Goal: Transaction & Acquisition: Purchase product/service

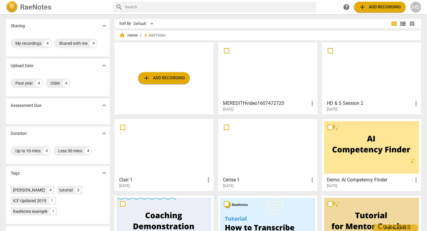
click at [169, 79] on span "add Add recording" at bounding box center [164, 77] width 42 height 7
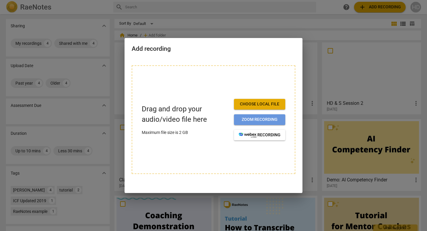
click at [268, 121] on span "Zoom recording" at bounding box center [260, 119] width 42 height 6
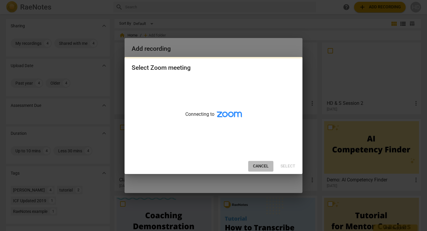
click at [266, 166] on span "Cancel" at bounding box center [261, 166] width 16 height 6
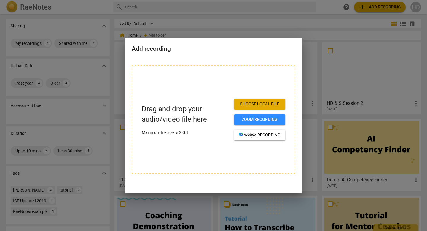
click at [265, 106] on span "Choose local file" at bounding box center [260, 104] width 42 height 6
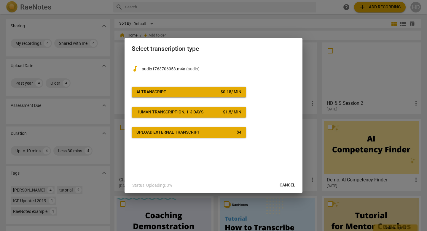
click at [201, 91] on span "AI Transcript $ 0.15 / min" at bounding box center [188, 92] width 105 height 6
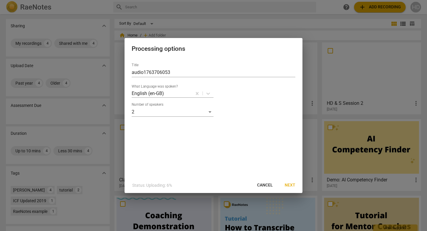
click at [291, 184] on span "Next" at bounding box center [289, 185] width 11 height 6
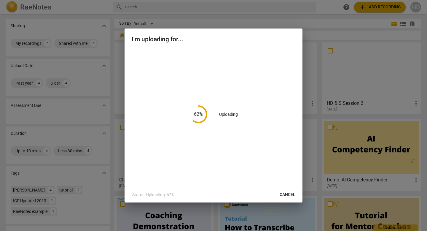
click at [238, 63] on div "62 % Uploading" at bounding box center [214, 114] width 164 height 131
drag, startPoint x: 241, startPoint y: 75, endPoint x: 271, endPoint y: 0, distance: 80.3
click at [261, 37] on div "I'm uploading for... 62 % Uploading Status: Uploading: 62% Cancel" at bounding box center [213, 115] width 178 height 174
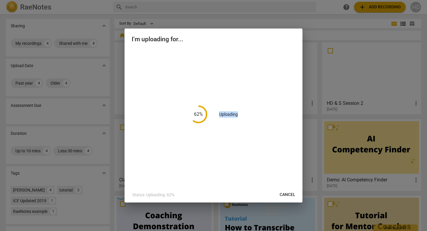
click at [283, 61] on div "62 % Uploading" at bounding box center [214, 114] width 164 height 131
click at [207, 113] on div "62 % Uploading" at bounding box center [214, 114] width 164 height 131
click at [288, 195] on span "Cancel" at bounding box center [287, 194] width 16 height 6
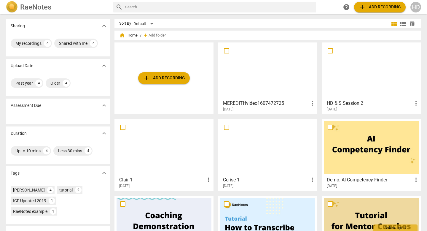
click at [176, 67] on div "add Add recording" at bounding box center [163, 78] width 99 height 72
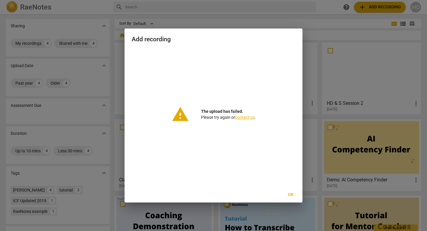
click at [293, 196] on span "Ok" at bounding box center [290, 194] width 9 height 6
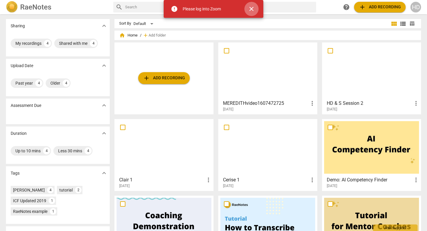
click at [253, 8] on span "close" at bounding box center [251, 8] width 7 height 7
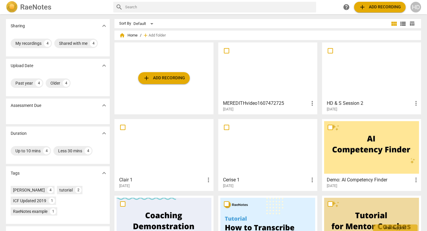
click at [172, 76] on span "add Add recording" at bounding box center [164, 77] width 42 height 7
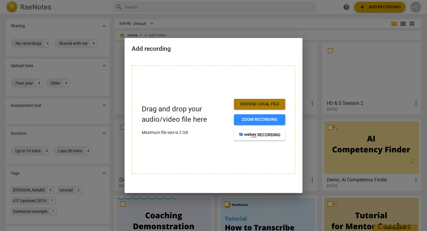
click at [245, 103] on span "Choose local file" at bounding box center [260, 104] width 42 height 6
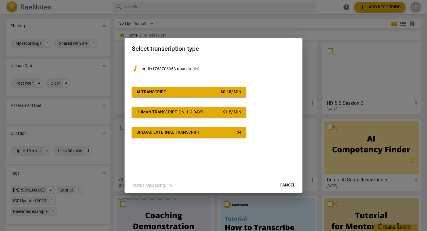
click at [214, 92] on span "AI Transcript $ 0.15 / min" at bounding box center [188, 92] width 105 height 6
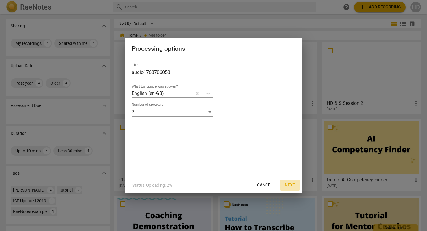
click at [287, 180] on button "Next" at bounding box center [290, 185] width 20 height 11
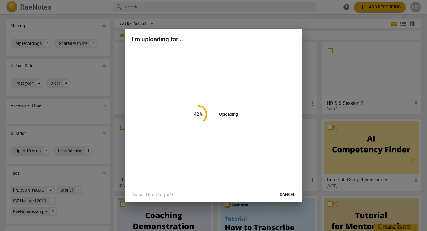
click at [213, 52] on div "42 % Uploading" at bounding box center [214, 114] width 164 height 131
click at [226, 69] on div "43 % Uploading" at bounding box center [214, 114] width 164 height 131
click at [171, 150] on div "43 % Uploading" at bounding box center [214, 114] width 164 height 131
click at [288, 199] on button "Cancel" at bounding box center [287, 194] width 25 height 11
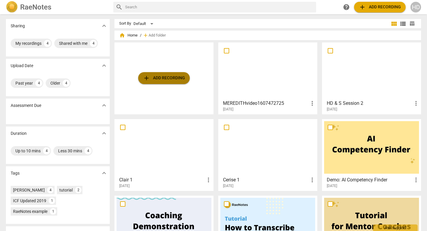
click at [175, 78] on span "add Add recording" at bounding box center [164, 77] width 42 height 7
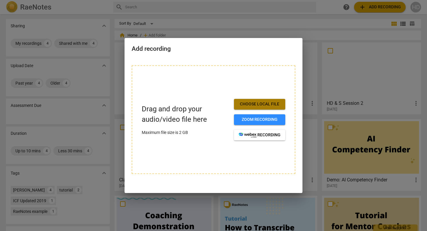
click at [257, 105] on span "Choose local file" at bounding box center [260, 104] width 42 height 6
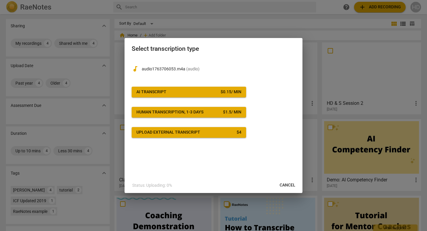
click at [200, 93] on span "AI Transcript $ 0.15 / min" at bounding box center [188, 92] width 105 height 6
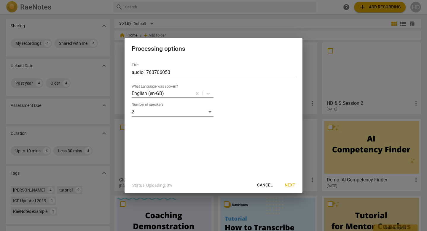
click at [286, 188] on span "Next" at bounding box center [289, 185] width 11 height 6
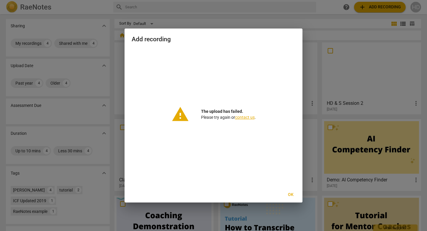
click at [291, 195] on span "Ok" at bounding box center [290, 194] width 9 height 6
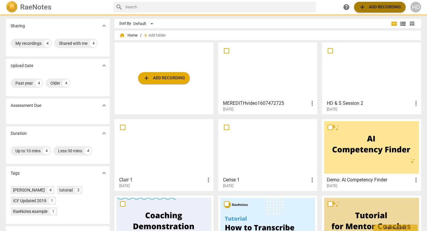
click at [383, 5] on span "add Add recording" at bounding box center [380, 7] width 42 height 7
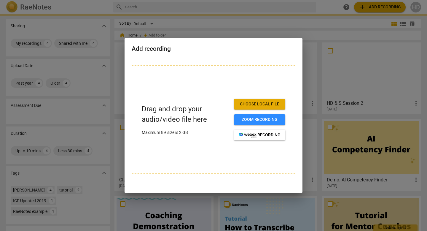
click at [261, 106] on span "Choose local file" at bounding box center [260, 104] width 42 height 6
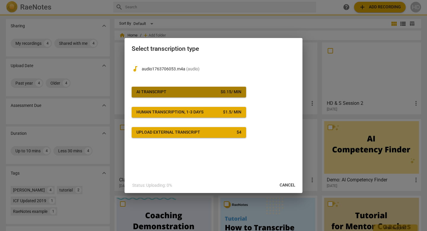
click at [212, 91] on span "AI Transcript $ 0.15 / min" at bounding box center [188, 92] width 105 height 6
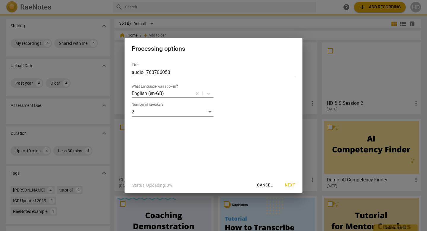
click at [290, 183] on span "Next" at bounding box center [289, 185] width 11 height 6
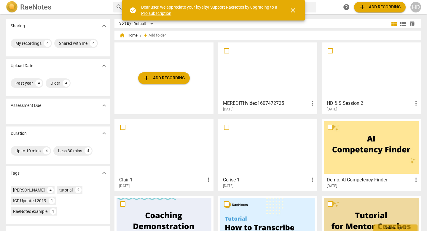
click at [159, 79] on span "add Add recording" at bounding box center [164, 77] width 42 height 7
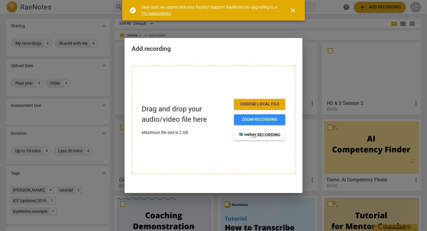
click at [271, 98] on div "Drag and drop your audio/video file here Maximum file size is 2 GB Choose local…" at bounding box center [214, 119] width 164 height 108
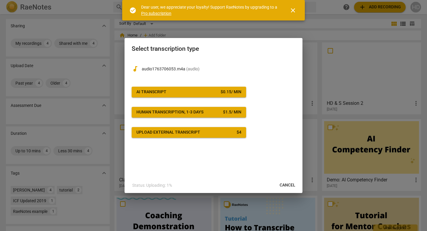
click at [223, 93] on div "$ 0.15 / min" at bounding box center [230, 92] width 21 height 6
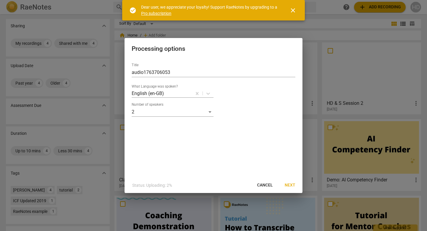
click at [293, 185] on span "Next" at bounding box center [289, 185] width 11 height 6
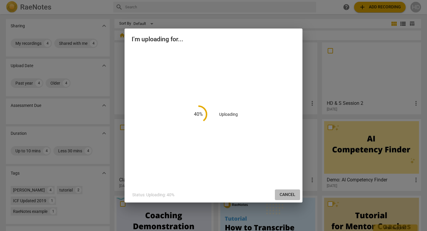
click at [284, 193] on span "Cancel" at bounding box center [287, 194] width 16 height 6
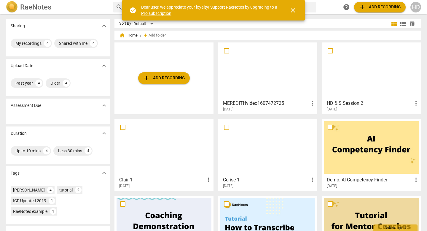
click at [178, 81] on span "add Add recording" at bounding box center [164, 77] width 42 height 7
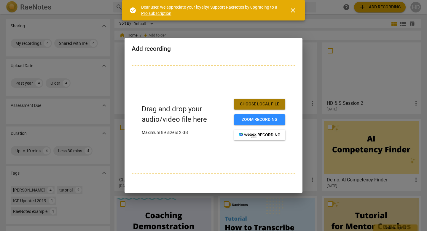
click at [280, 99] on button "Choose local file" at bounding box center [259, 104] width 51 height 11
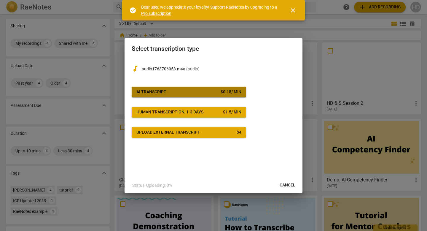
click at [213, 95] on button "AI Transcript $ 0.15 / min" at bounding box center [189, 92] width 114 height 11
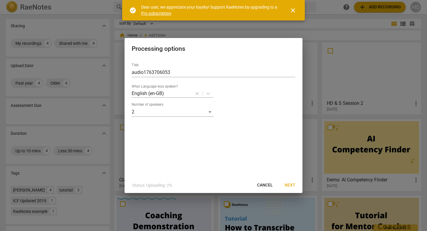
click at [294, 184] on span "Next" at bounding box center [289, 185] width 11 height 6
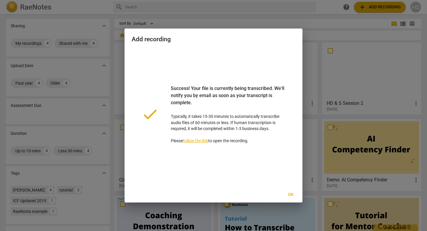
click at [237, 48] on div "Add recording" at bounding box center [213, 38] width 178 height 20
click at [294, 196] on span "Ok" at bounding box center [290, 194] width 9 height 6
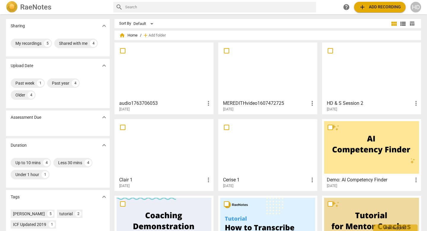
click at [175, 74] on div at bounding box center [163, 70] width 95 height 52
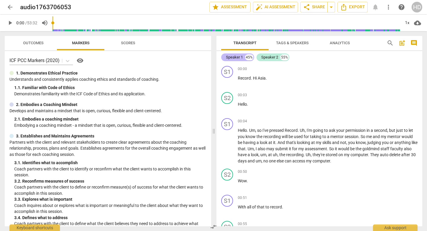
click at [240, 55] on div "Speaker 1" at bounding box center [234, 57] width 17 height 6
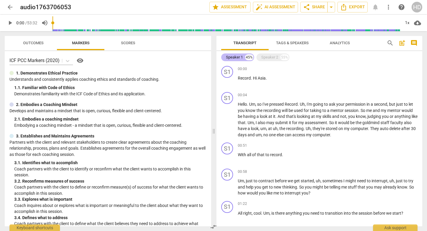
click at [240, 55] on div "Speaker 1" at bounding box center [234, 57] width 17 height 6
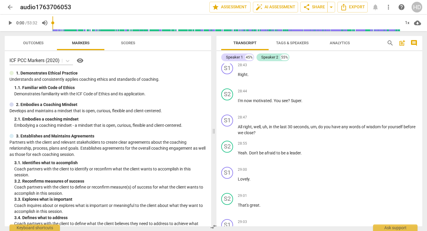
scroll to position [3196, 0]
click at [364, 19] on input "range" at bounding box center [226, 22] width 348 height 19
click at [263, 20] on input "range" at bounding box center [227, 22] width 345 height 19
click at [243, 25] on input "range" at bounding box center [227, 22] width 345 height 19
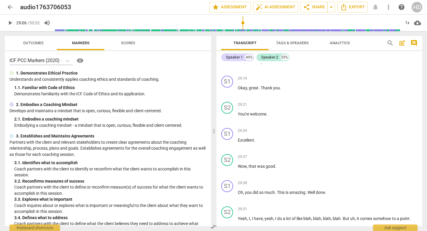
click at [389, 7] on span "more_vert" at bounding box center [388, 7] width 7 height 7
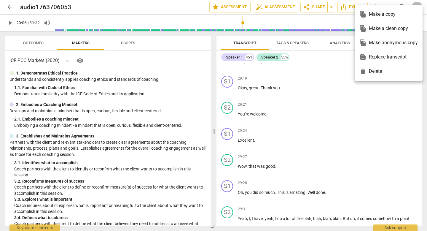
click at [389, 7] on div "file_copy Make a copy" at bounding box center [388, 14] width 58 height 14
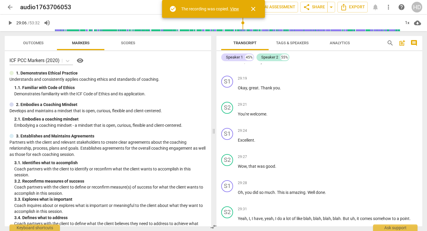
click at [391, 10] on span "more_vert" at bounding box center [388, 7] width 7 height 7
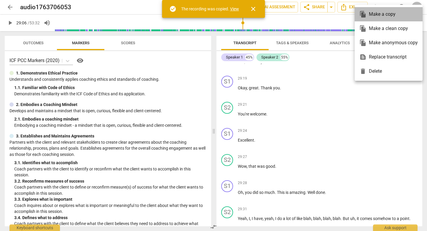
click at [391, 10] on div "file_copy Make a copy" at bounding box center [388, 14] width 58 height 14
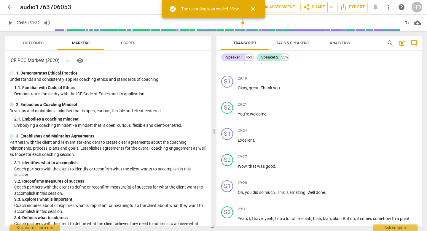
click at [256, 8] on span "close" at bounding box center [252, 8] width 7 height 7
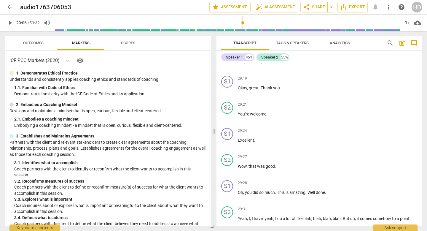
click at [415, 7] on div "HD" at bounding box center [416, 7] width 11 height 11
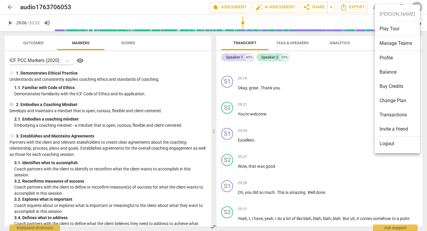
click at [306, 100] on div at bounding box center [213, 115] width 427 height 231
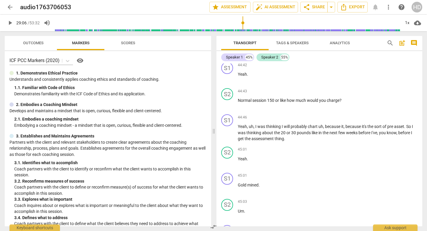
scroll to position [6202, 0]
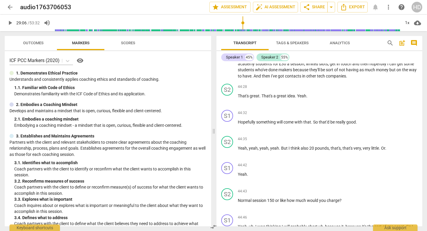
click at [388, 6] on span "more_vert" at bounding box center [388, 7] width 7 height 7
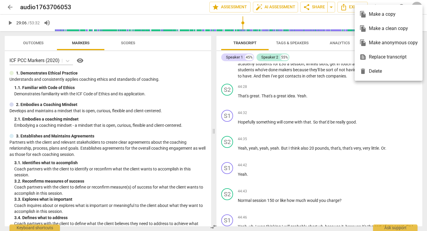
click at [388, 6] on ul "file_copy Make a copy file_copy Make a clean copy file_copy Make anonymous copy…" at bounding box center [388, 43] width 68 height 76
click at [199, 43] on div at bounding box center [213, 115] width 427 height 231
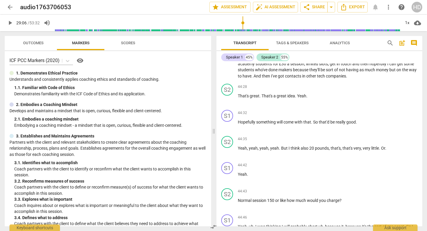
click at [283, 22] on input "range" at bounding box center [227, 22] width 345 height 19
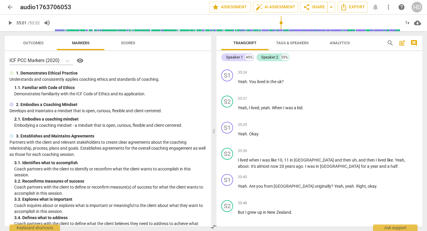
drag, startPoint x: 282, startPoint y: 23, endPoint x: 281, endPoint y: 31, distance: 8.4
type input "2101"
click at [281, 31] on input "range" at bounding box center [227, 22] width 345 height 19
click at [386, 223] on div "Ask support" at bounding box center [395, 225] width 44 height 9
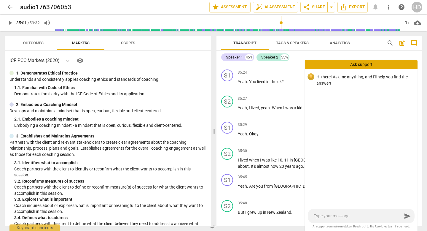
click at [364, 215] on textarea at bounding box center [357, 216] width 88 height 6
type textarea "I"
type textarea "H"
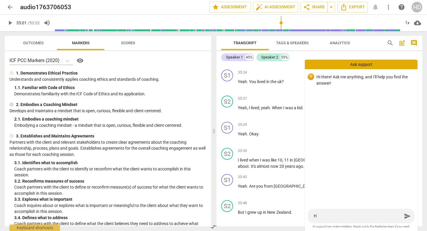
type textarea "Ho"
type textarea "How"
type textarea "How c"
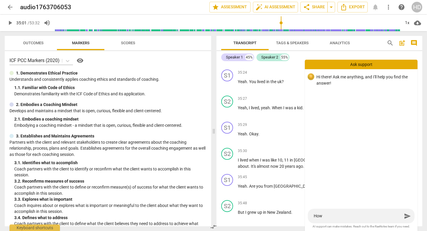
type textarea "How c"
type textarea "How ca"
type textarea "How can"
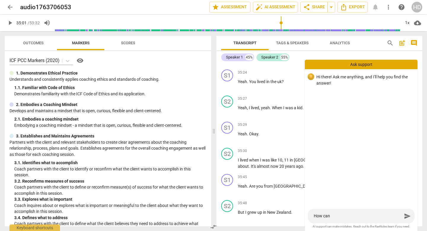
type textarea "How can"
type textarea "How can I"
type textarea "How can I c"
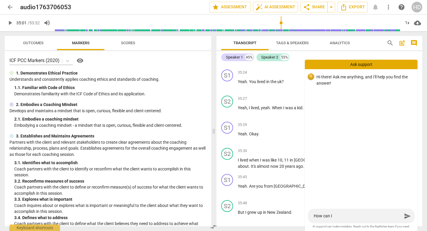
type textarea "How can I c"
type textarea "How can I cr"
type textarea "How can I cro"
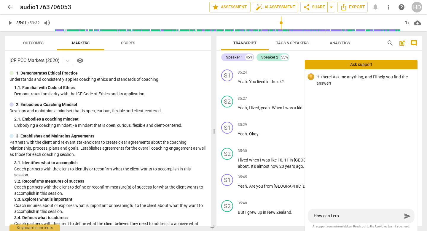
type textarea "How can I crop"
type textarea "How can I crop t"
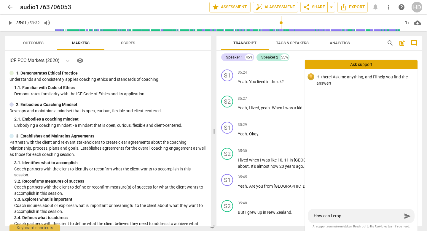
type textarea "How can I crop t"
type textarea "How can I crop th"
type textarea "How can I crop the"
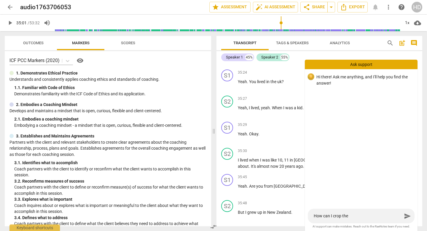
type textarea "How can I crop the a"
type textarea "How can I crop the au"
type textarea "How can I crop the aud"
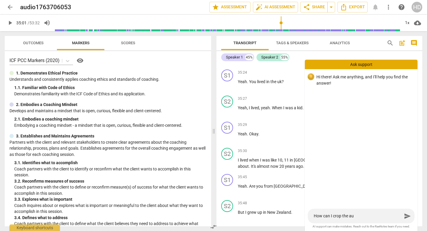
type textarea "How can I crop the aud"
type textarea "How can I crop the audi"
type textarea "How can I crop the audio"
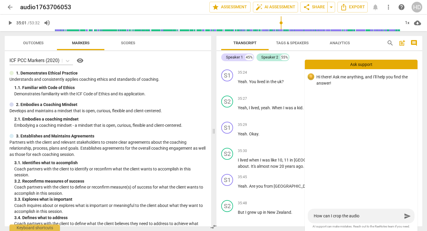
type textarea "How can I crop the audio"
type textarea "How can I crop the audio a"
type textarea "How can I crop the audio an"
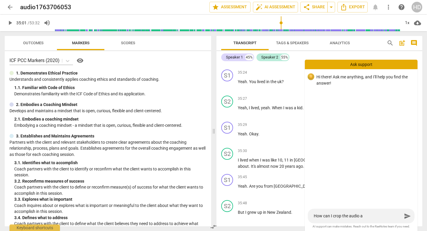
type textarea "How can I crop the audio an"
type textarea "How can I crop the audio and"
type textarea "How can I crop the audio and t"
type textarea "How can I crop the audio and tr"
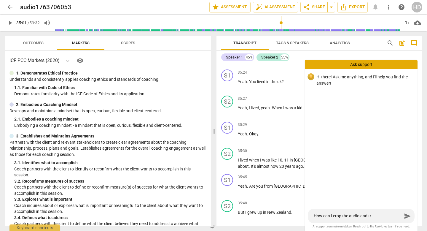
type textarea "How can I crop the audio and tra"
type textarea "How can I crop the audio and tran"
type textarea "How can I crop the audio and trans"
type textarea "How can I crop the audio and transc"
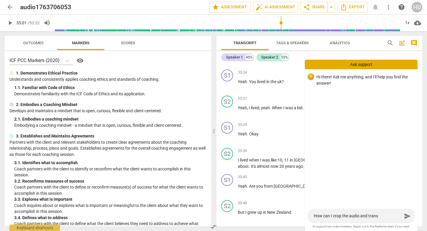
type textarea "How can I crop the audio and transc"
type textarea "How can I crop the audio and transcr"
type textarea "How can I crop the audio and transcri"
type textarea "How can I crop the audio and transcrip"
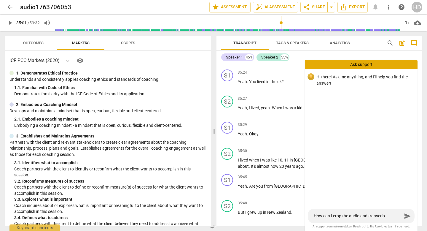
type textarea "How can I crop the audio and transcript"
type textarea "How can I crop the audio and transcript?"
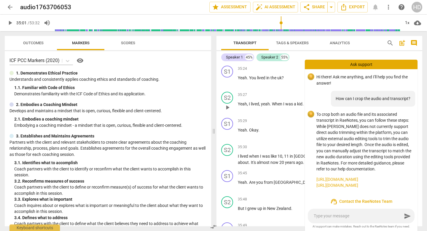
scroll to position [4900, 0]
click at [243, 80] on span "Yeah" at bounding box center [242, 77] width 9 height 5
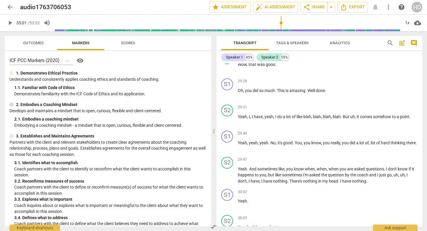
scroll to position [3366, 0]
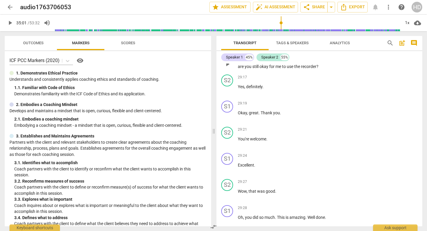
click at [275, 69] on span "for" at bounding box center [272, 66] width 6 height 5
click at [241, 141] on span "You're" at bounding box center [244, 138] width 12 height 5
click at [251, 141] on span "welcome" at bounding box center [258, 138] width 16 height 5
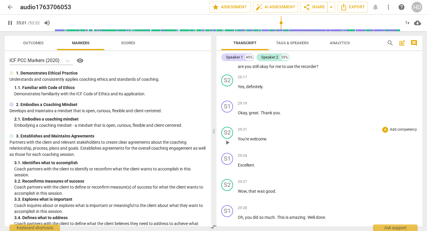
click at [251, 141] on span "welcome" at bounding box center [258, 138] width 16 height 5
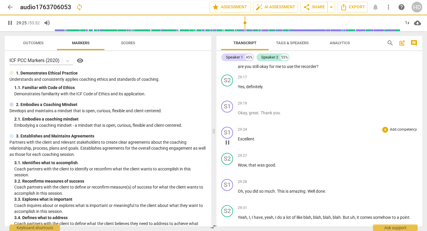
drag, startPoint x: 288, startPoint y: 230, endPoint x: 227, endPoint y: 173, distance: 83.2
click at [228, 146] on div "play_arrow pause" at bounding box center [230, 142] width 15 height 8
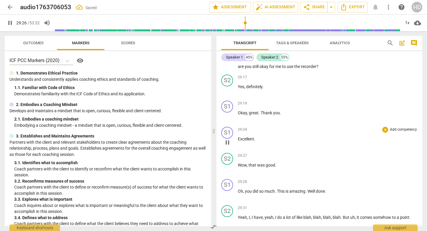
click at [226, 146] on span "pause" at bounding box center [227, 142] width 7 height 7
type input "1767"
drag, startPoint x: 238, startPoint y: 168, endPoint x: 276, endPoint y: 188, distance: 42.7
click at [129, 39] on span "Scores" at bounding box center [128, 43] width 28 height 8
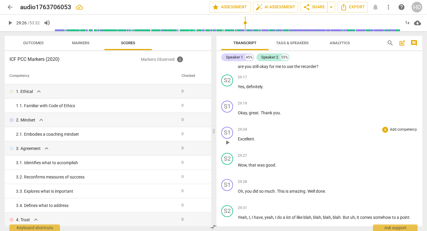
click at [43, 42] on span "Outcomes" at bounding box center [33, 43] width 20 height 4
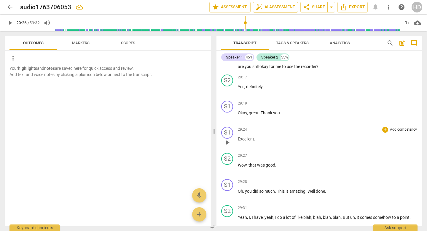
click at [282, 9] on span "auto_fix_high AI Assessment" at bounding box center [275, 7] width 40 height 7
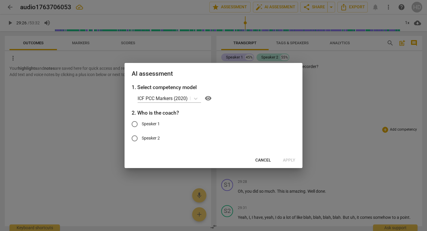
click at [260, 165] on div "AI assessment 1. Select competency model ICF PCC Markers (2020) visibility 2. W…" at bounding box center [213, 115] width 178 height 105
click at [262, 158] on span "Cancel" at bounding box center [263, 160] width 16 height 6
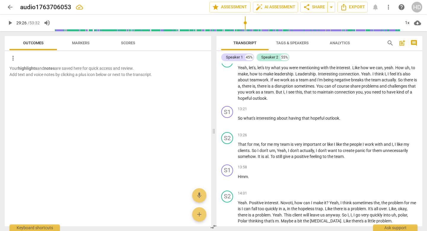
scroll to position [1447, 0]
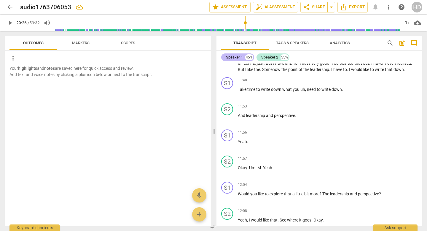
click at [245, 57] on div "45%" at bounding box center [249, 57] width 8 height 6
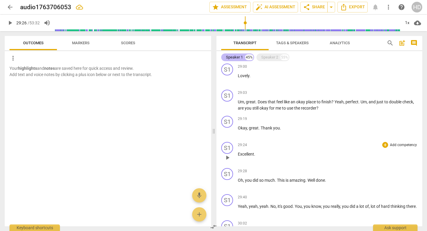
scroll to position [639, 0]
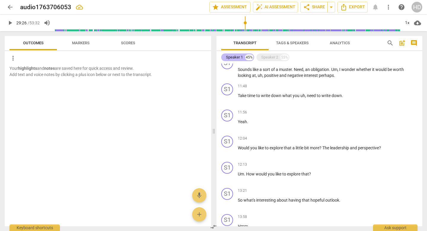
click at [245, 57] on div "45%" at bounding box center [249, 57] width 8 height 6
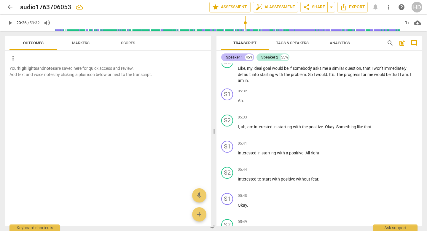
scroll to position [1447, 0]
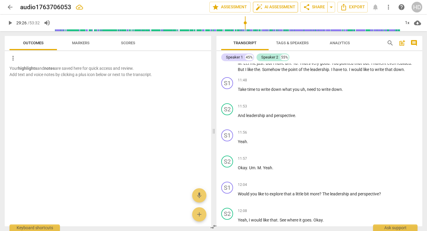
click at [269, 9] on span "auto_fix_high AI Assessment" at bounding box center [275, 7] width 40 height 7
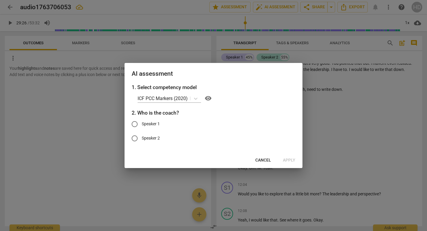
click at [153, 124] on span "Speaker 1" at bounding box center [151, 124] width 18 height 6
click at [142, 124] on input "Speaker 1" at bounding box center [134, 124] width 14 height 14
radio input "true"
click at [290, 159] on span "Apply" at bounding box center [289, 160] width 12 height 6
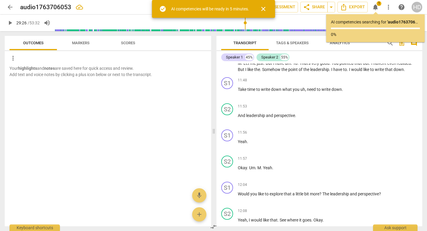
click at [265, 7] on span "close" at bounding box center [263, 8] width 7 height 7
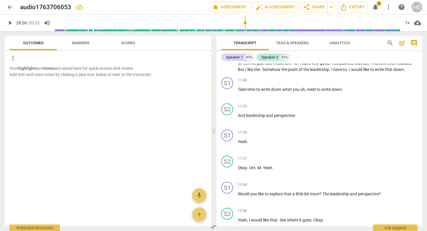
click at [347, 45] on span "Analytics" at bounding box center [339, 43] width 20 height 4
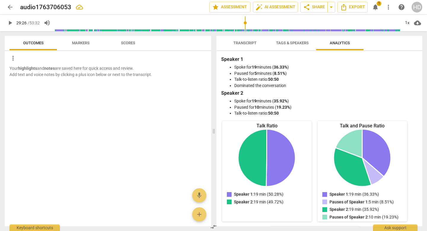
click at [377, 6] on span "notifications" at bounding box center [375, 7] width 7 height 7
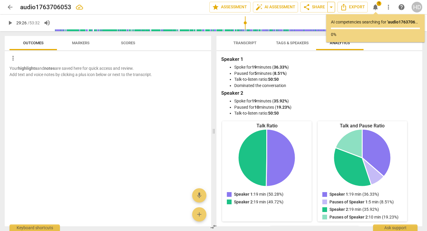
click at [332, 7] on span "arrow_drop_down" at bounding box center [330, 7] width 7 height 7
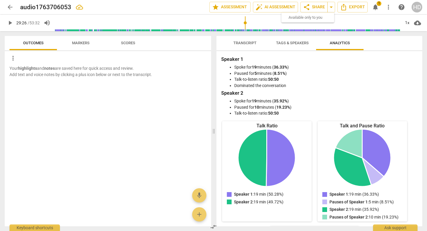
click at [12, 6] on span "arrow_back" at bounding box center [10, 7] width 7 height 7
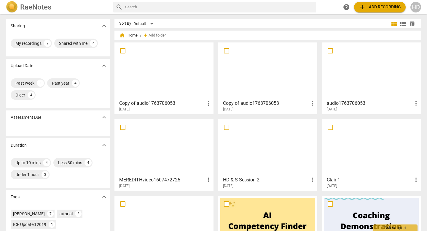
click at [386, 7] on span "add Add recording" at bounding box center [380, 7] width 42 height 7
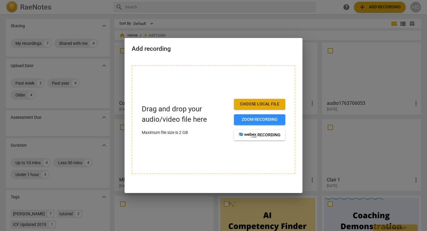
click at [255, 106] on span "Choose local file" at bounding box center [260, 104] width 42 height 6
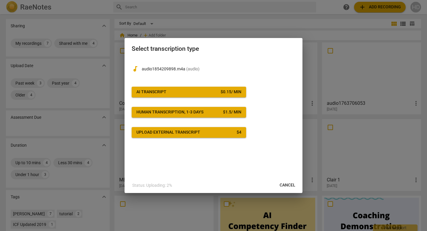
click at [209, 95] on button "AI Transcript $ 0.15 / min" at bounding box center [189, 92] width 114 height 11
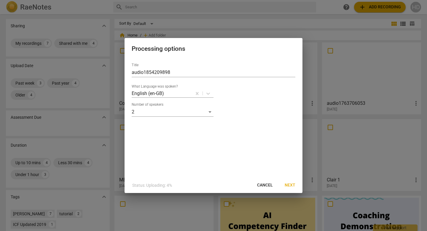
click at [292, 188] on span "Next" at bounding box center [289, 185] width 11 height 6
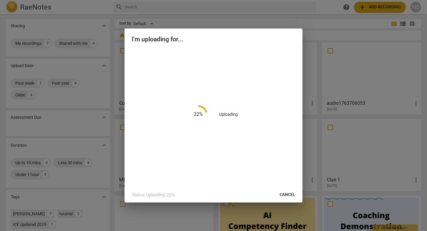
click at [286, 191] on button "Cancel" at bounding box center [287, 194] width 25 height 11
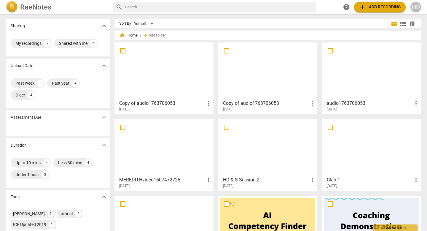
click at [398, 7] on span "add Add recording" at bounding box center [380, 7] width 42 height 7
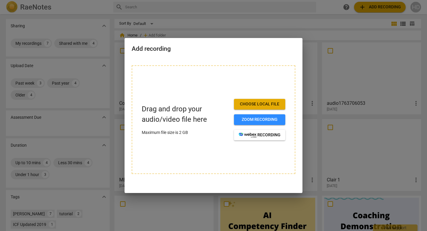
click at [269, 103] on span "Choose local file" at bounding box center [260, 104] width 42 height 6
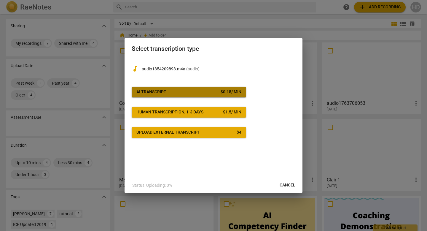
click at [227, 96] on button "AI Transcript $ 0.15 / min" at bounding box center [189, 92] width 114 height 11
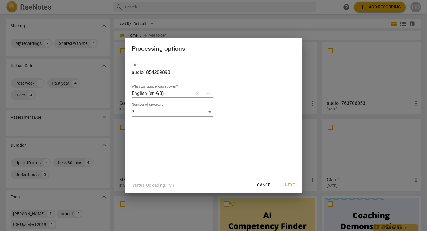
click at [295, 184] on button "Next" at bounding box center [290, 185] width 20 height 11
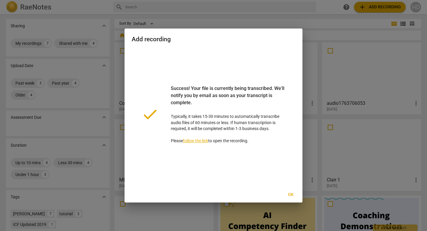
click at [200, 140] on link "follow the link" at bounding box center [195, 140] width 25 height 5
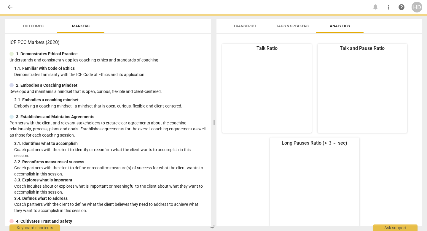
click at [9, 6] on span "arrow_back" at bounding box center [10, 7] width 7 height 7
